Goal: Information Seeking & Learning: Learn about a topic

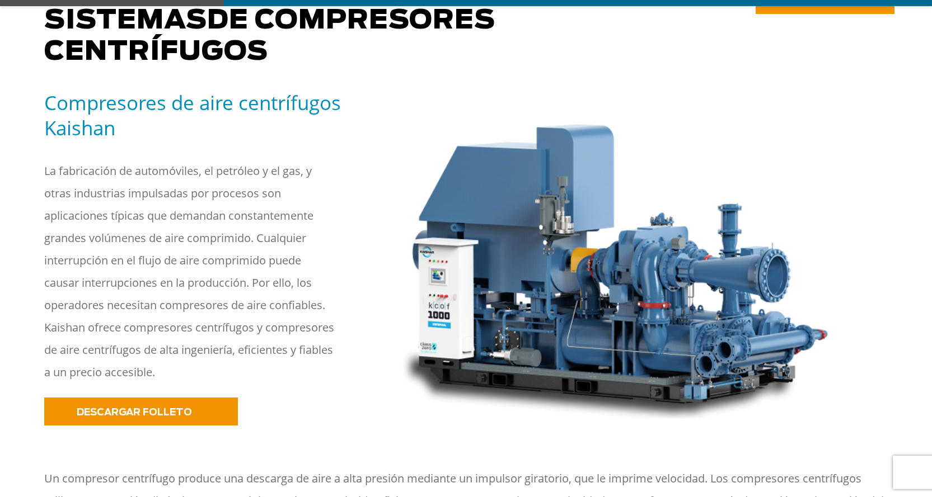
scroll to position [168, 0]
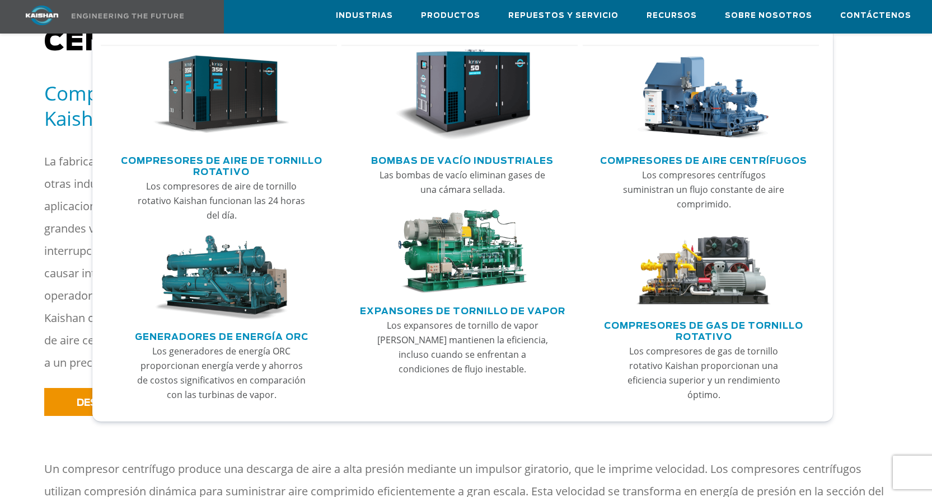
click at [207, 107] on img "Menú principal" at bounding box center [221, 95] width 137 height 92
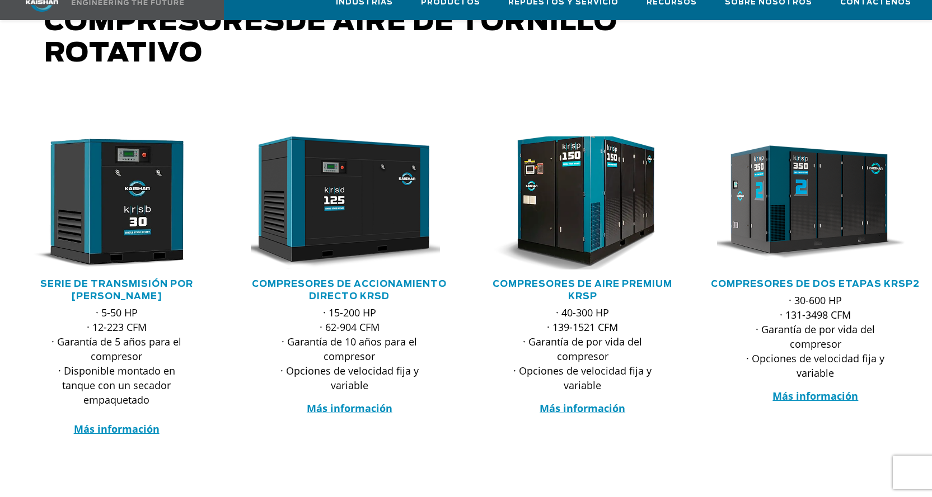
scroll to position [168, 0]
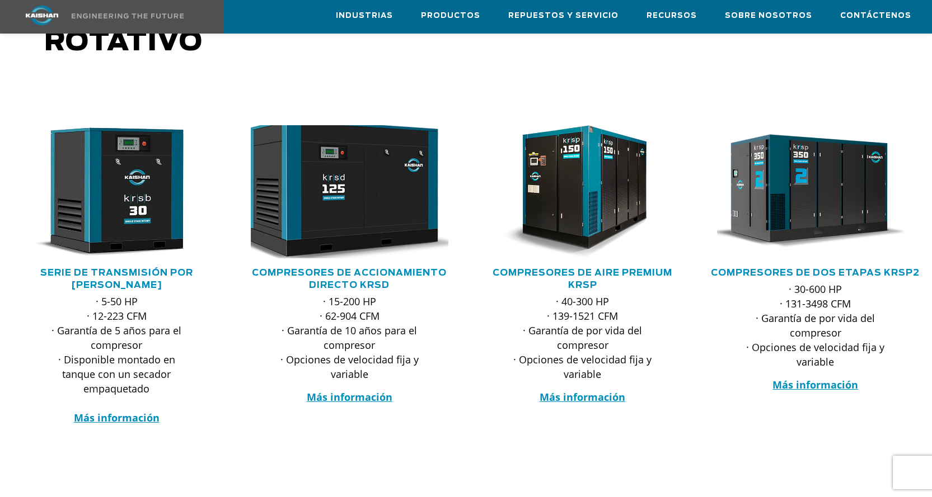
click at [389, 190] on img at bounding box center [341, 192] width 217 height 146
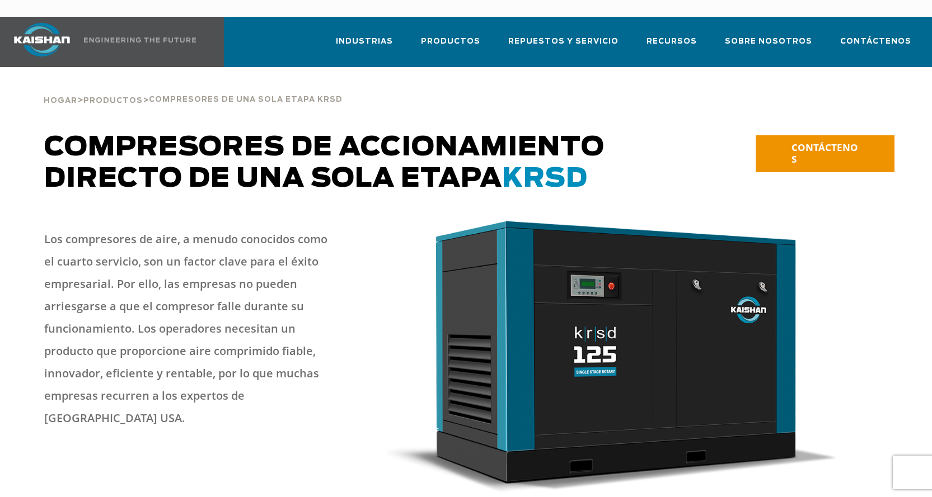
click at [36, 32] on img at bounding box center [42, 40] width 84 height 34
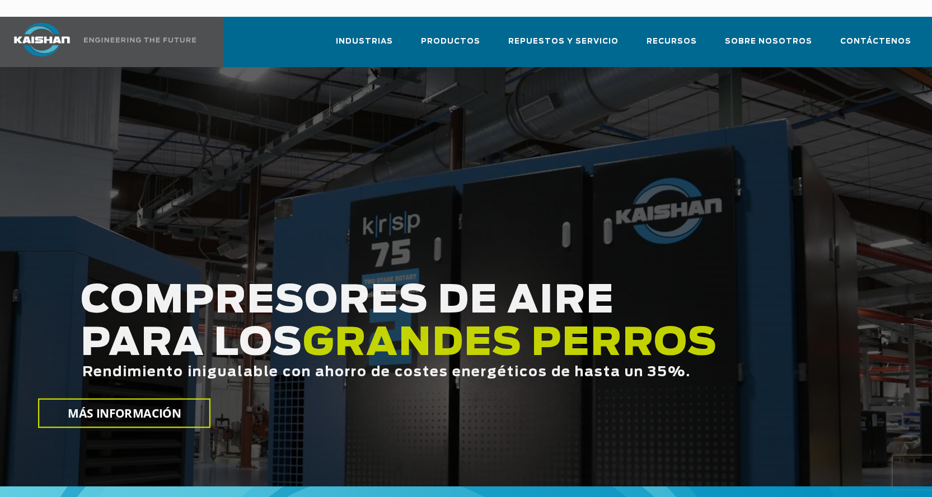
click at [506, 136] on div at bounding box center [466, 277] width 932 height 420
